Goal: Task Accomplishment & Management: Use online tool/utility

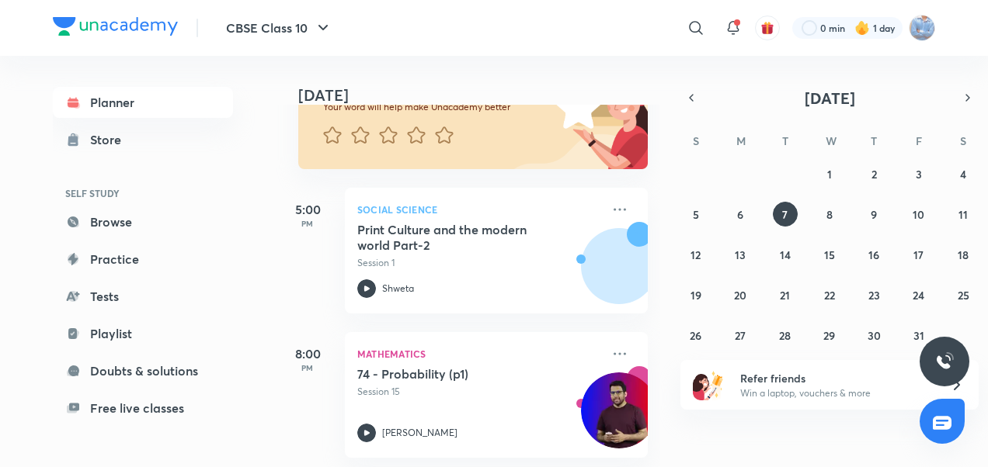
scroll to position [165, 0]
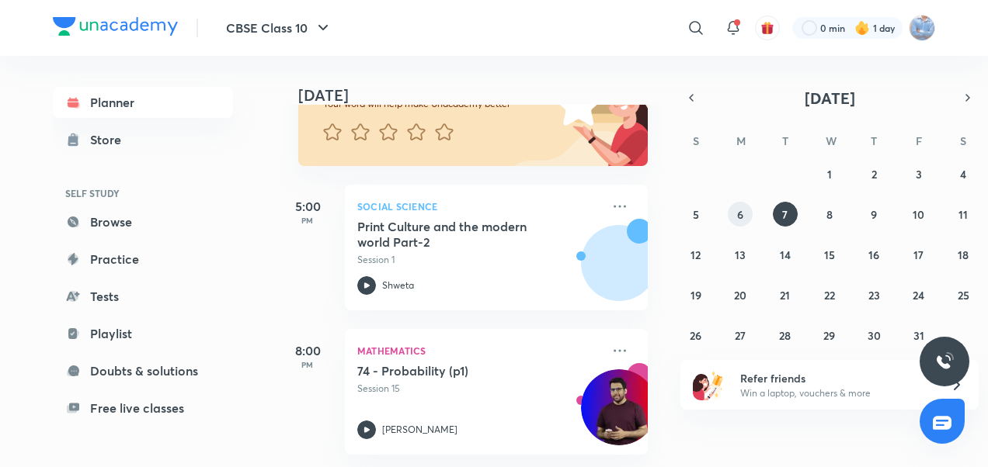
click at [734, 219] on button "6" at bounding box center [739, 214] width 25 height 25
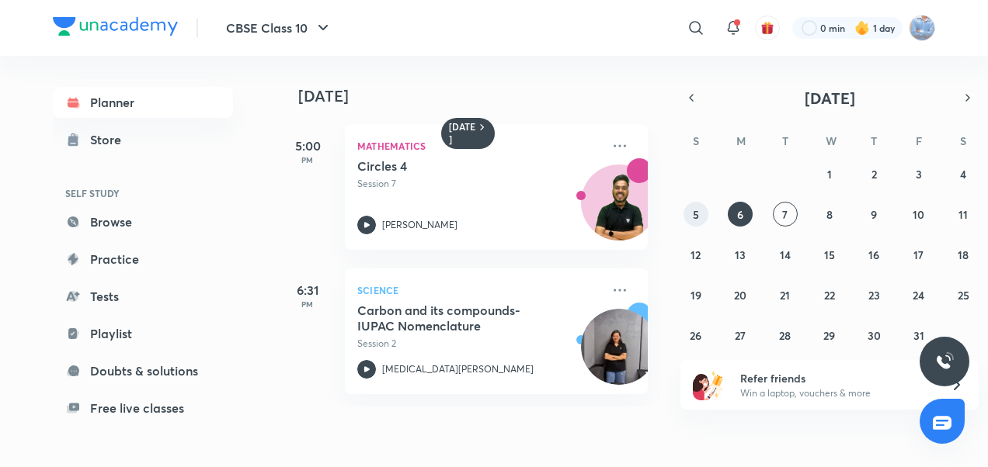
click at [703, 210] on button "5" at bounding box center [695, 214] width 25 height 25
